Goal: Navigation & Orientation: Find specific page/section

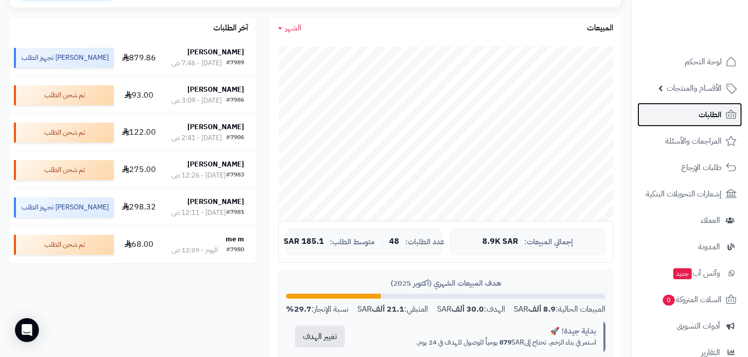
click at [697, 108] on link "الطلبات" at bounding box center [689, 115] width 105 height 24
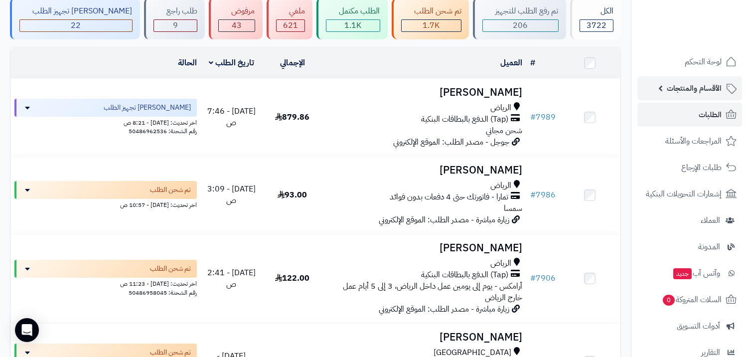
scroll to position [55, 0]
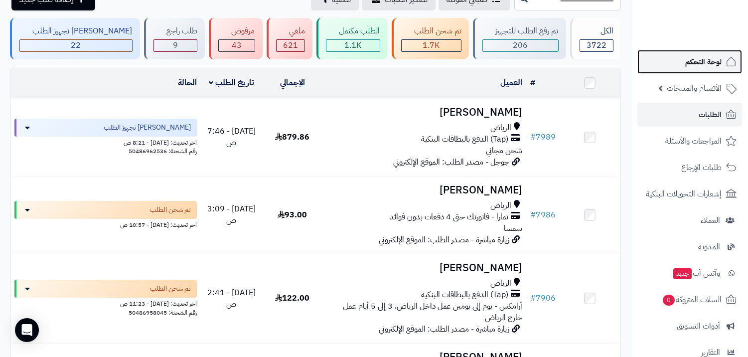
click at [715, 66] on span "لوحة التحكم" at bounding box center [703, 62] width 36 height 14
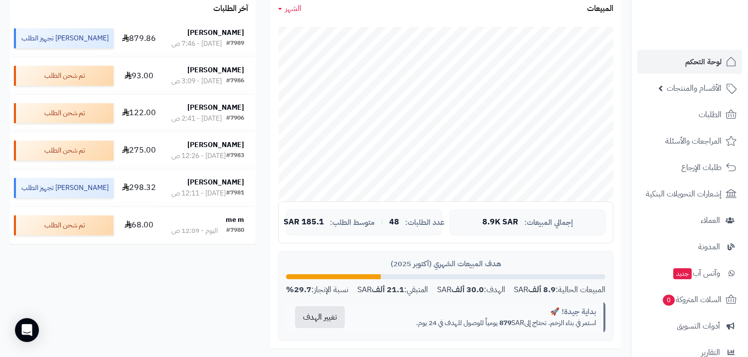
scroll to position [166, 0]
